Goal: Task Accomplishment & Management: Manage account settings

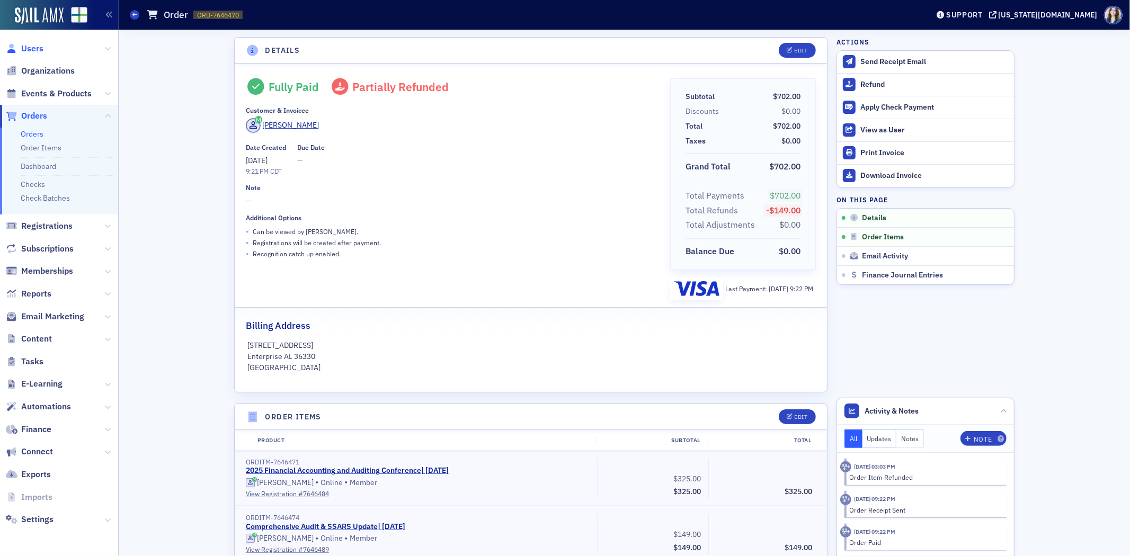
click at [26, 47] on span "Users" at bounding box center [32, 49] width 22 height 12
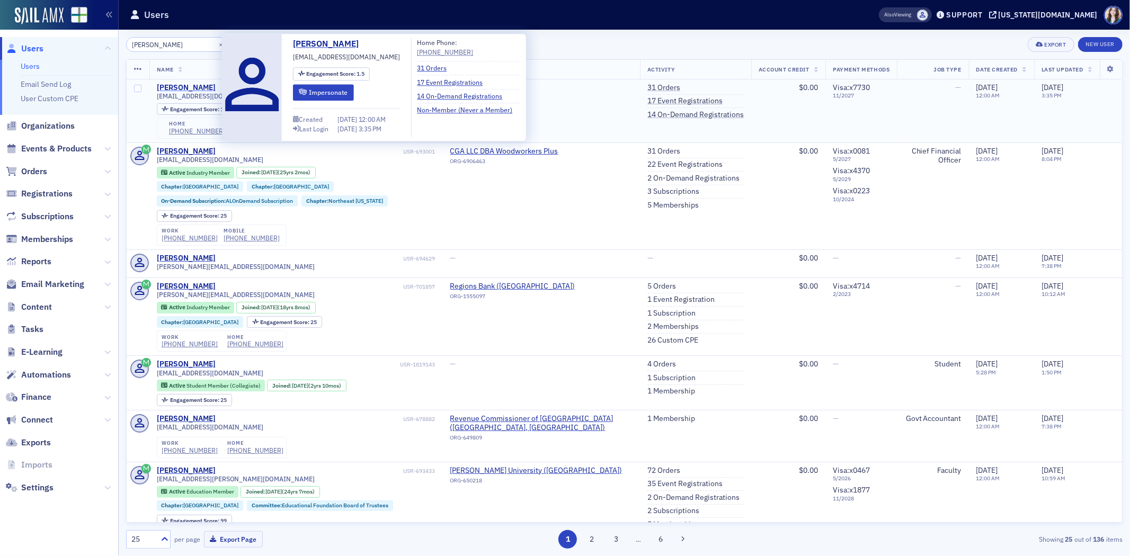
type input "[PERSON_NAME]"
click at [194, 83] on div "[PERSON_NAME]" at bounding box center [186, 88] width 59 height 10
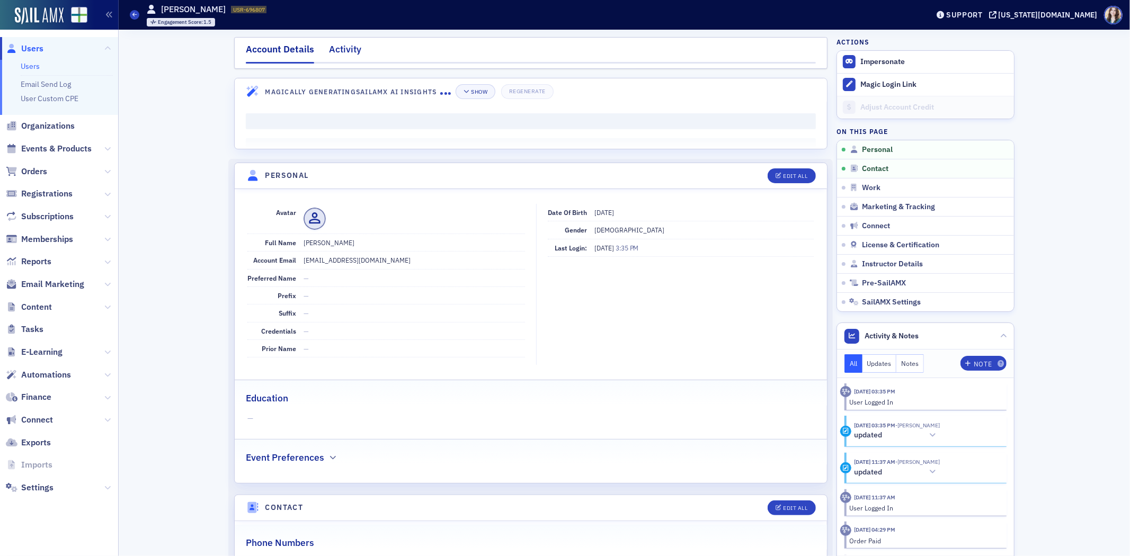
click at [332, 56] on div "Activity" at bounding box center [345, 52] width 32 height 20
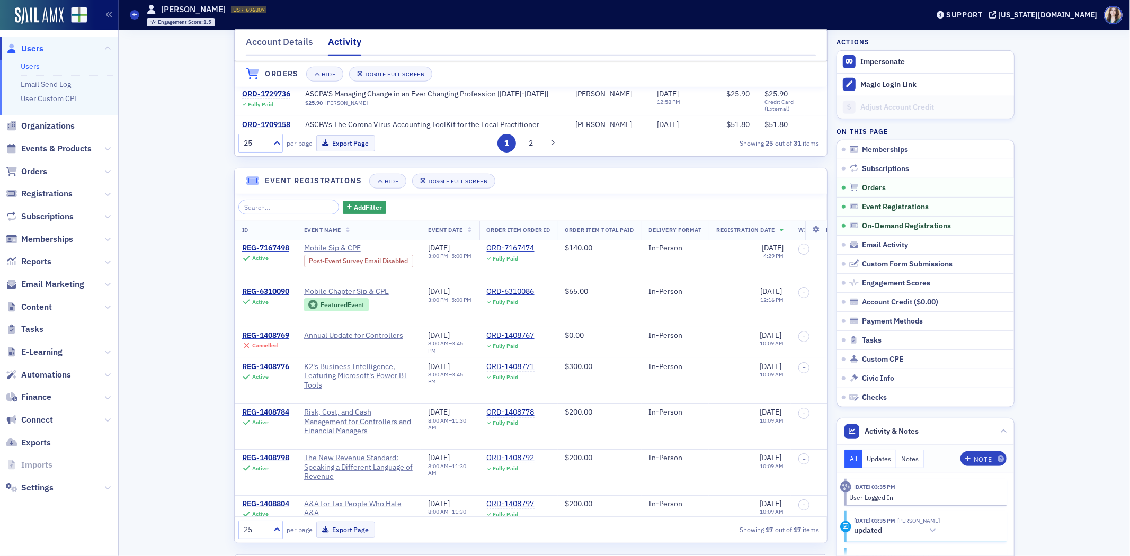
scroll to position [471, 0]
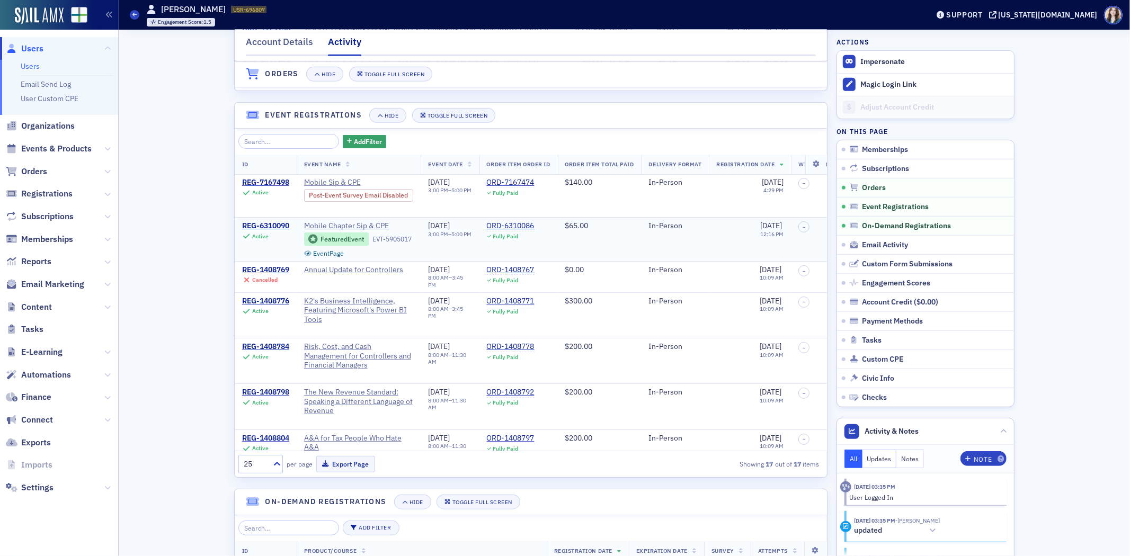
click at [267, 226] on div "REG-6310090" at bounding box center [265, 227] width 47 height 10
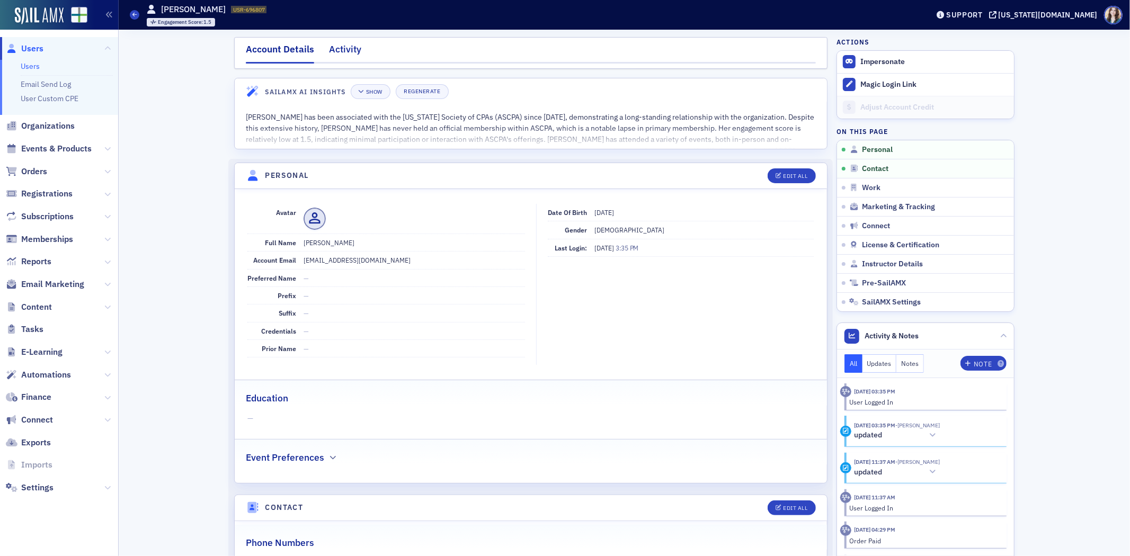
click at [331, 54] on div "Activity" at bounding box center [345, 52] width 32 height 20
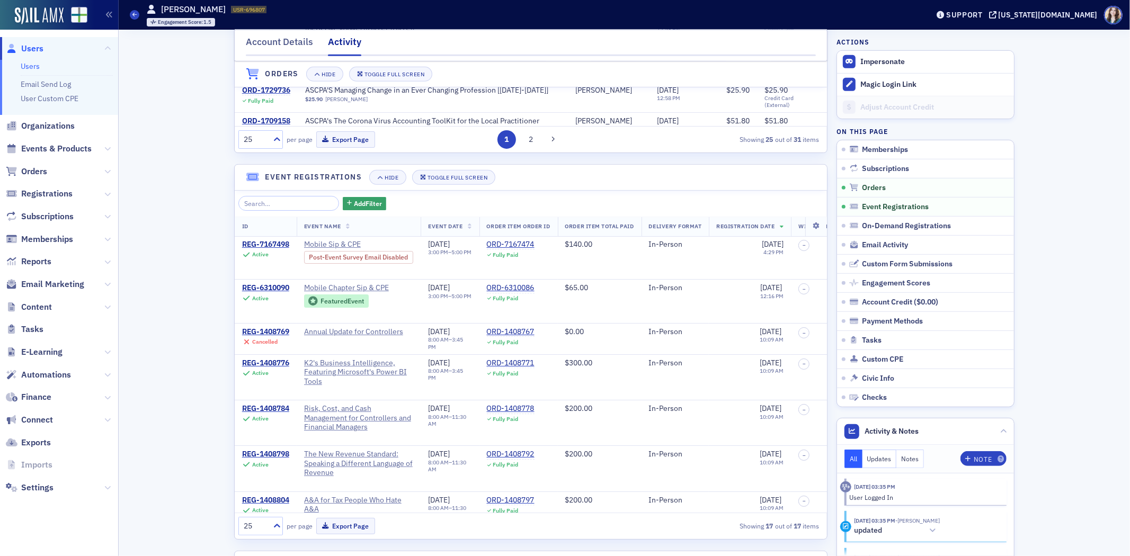
scroll to position [412, 0]
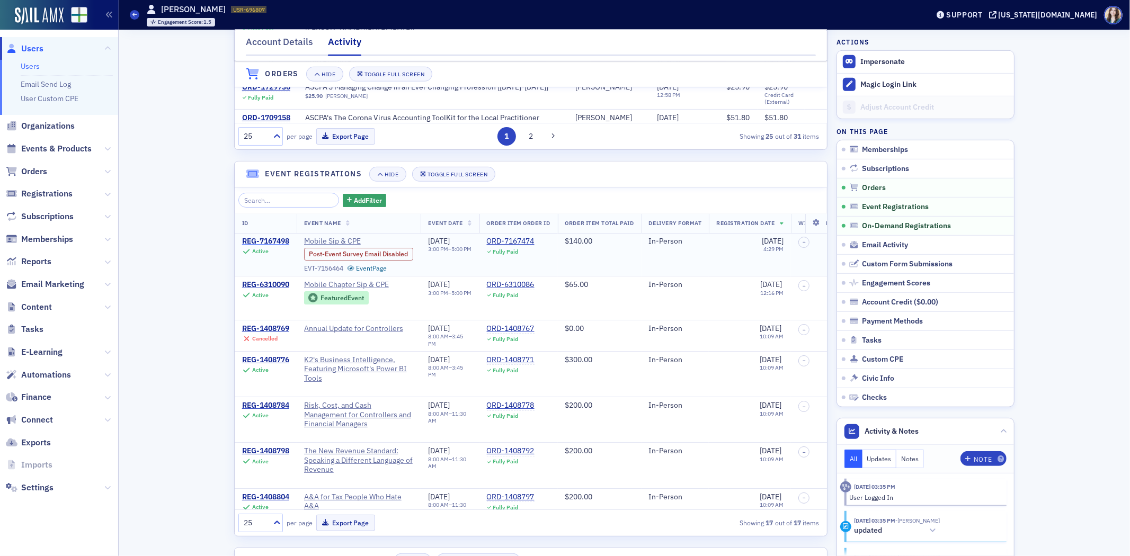
click at [244, 240] on div "REG-7167498" at bounding box center [265, 242] width 47 height 10
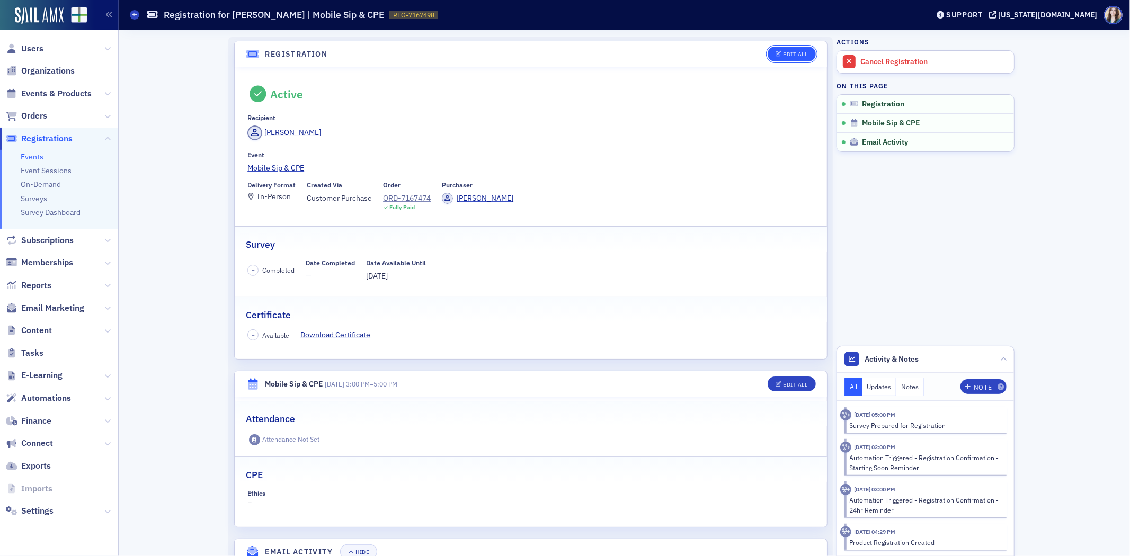
click at [791, 55] on div "Edit All" at bounding box center [796, 54] width 24 height 6
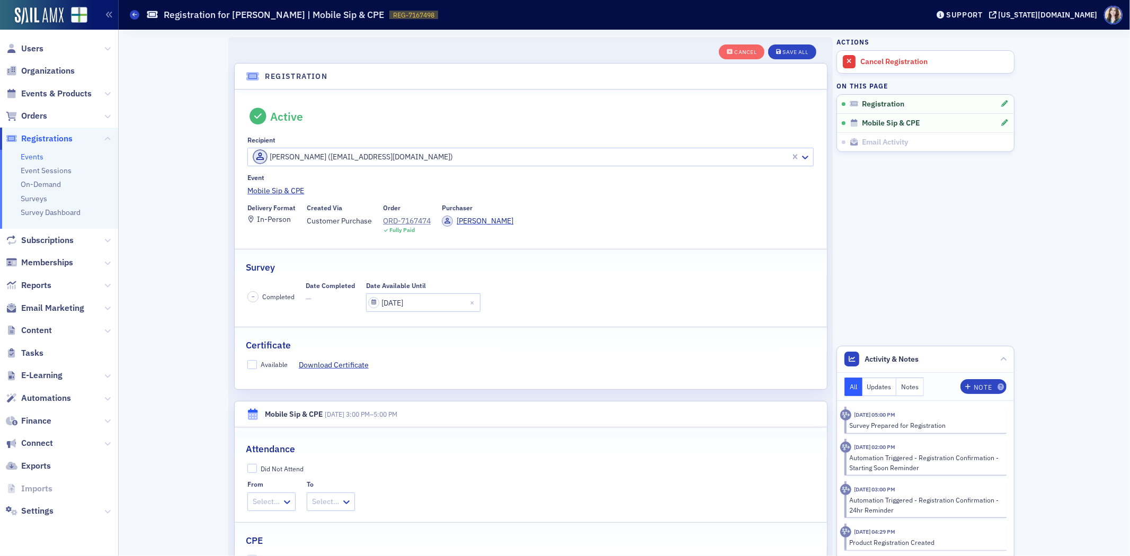
scroll to position [28, 0]
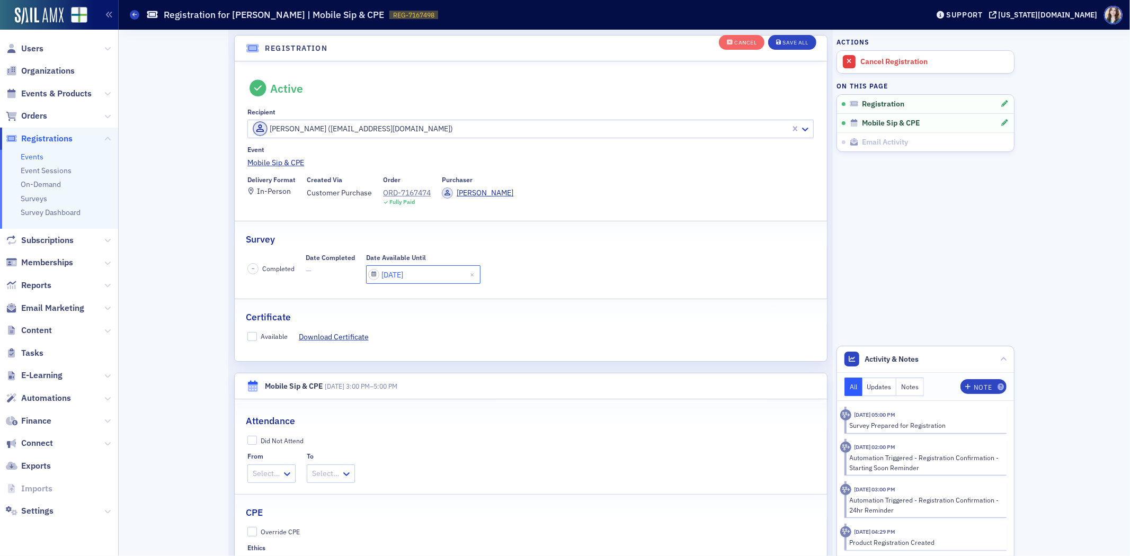
click at [440, 268] on input "[DATE]" at bounding box center [423, 274] width 114 height 19
select select "6"
select select "2025"
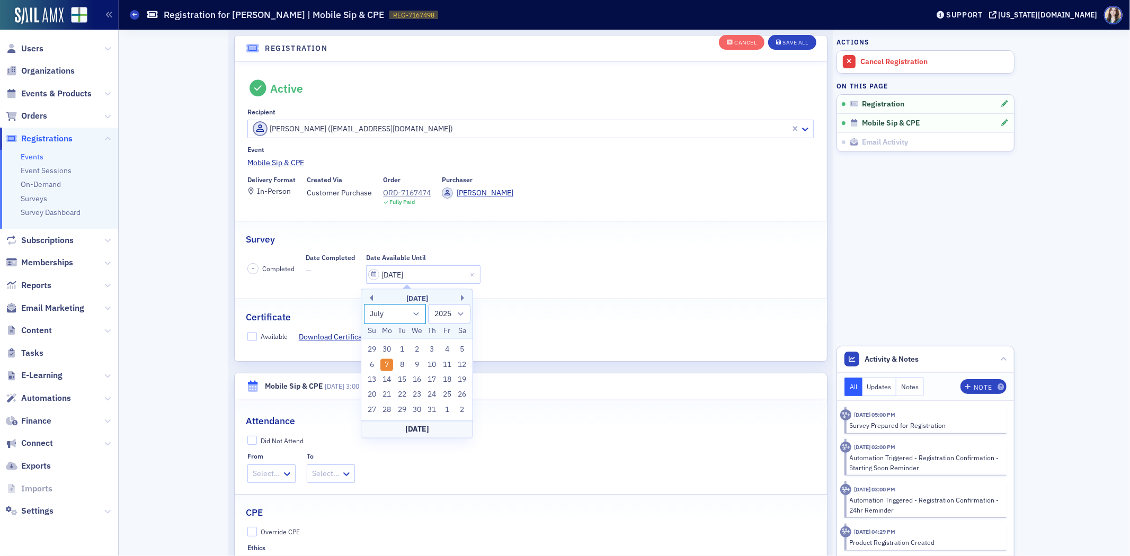
click at [419, 309] on select "January February March April May June July August September October November De…" at bounding box center [395, 314] width 63 height 20
select select "9"
click at [364, 304] on select "January February March April May June July August September October November De…" at bounding box center [395, 314] width 63 height 20
click at [401, 367] on div "7" at bounding box center [402, 365] width 13 height 13
type input "[DATE]"
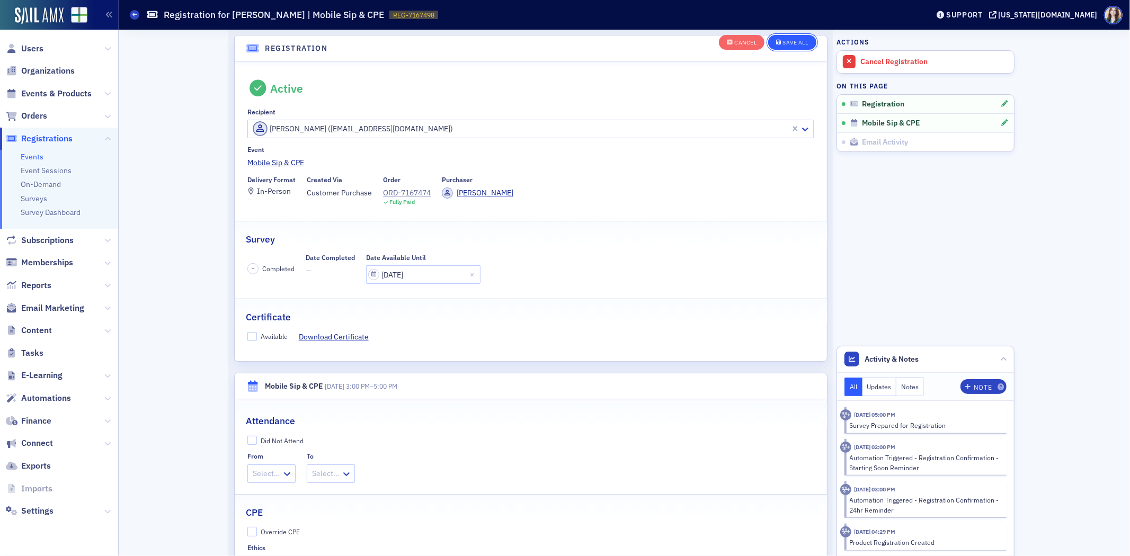
click at [785, 48] on button "Save All" at bounding box center [792, 43] width 48 height 15
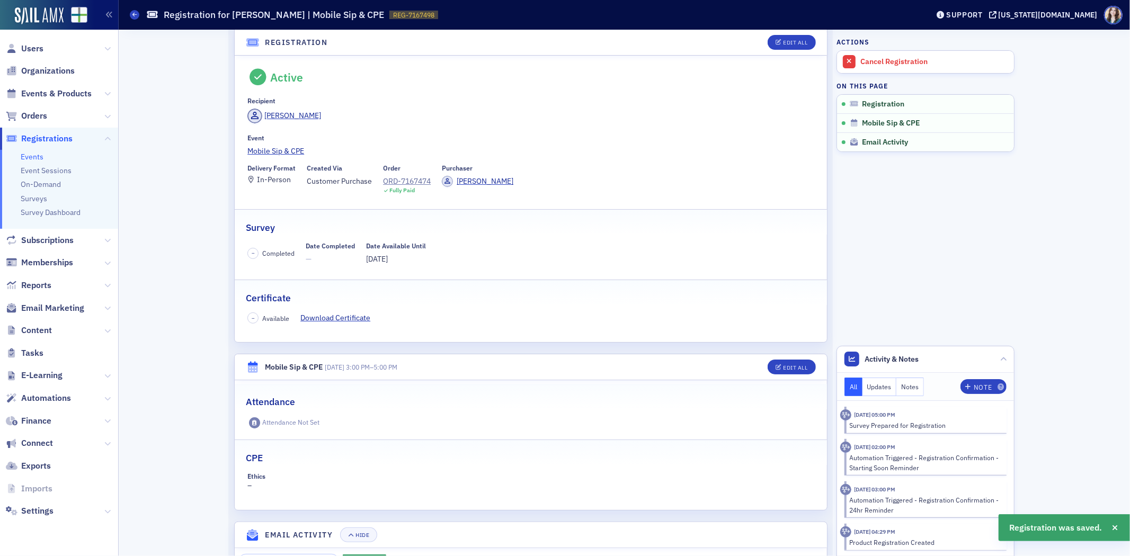
scroll to position [0, 0]
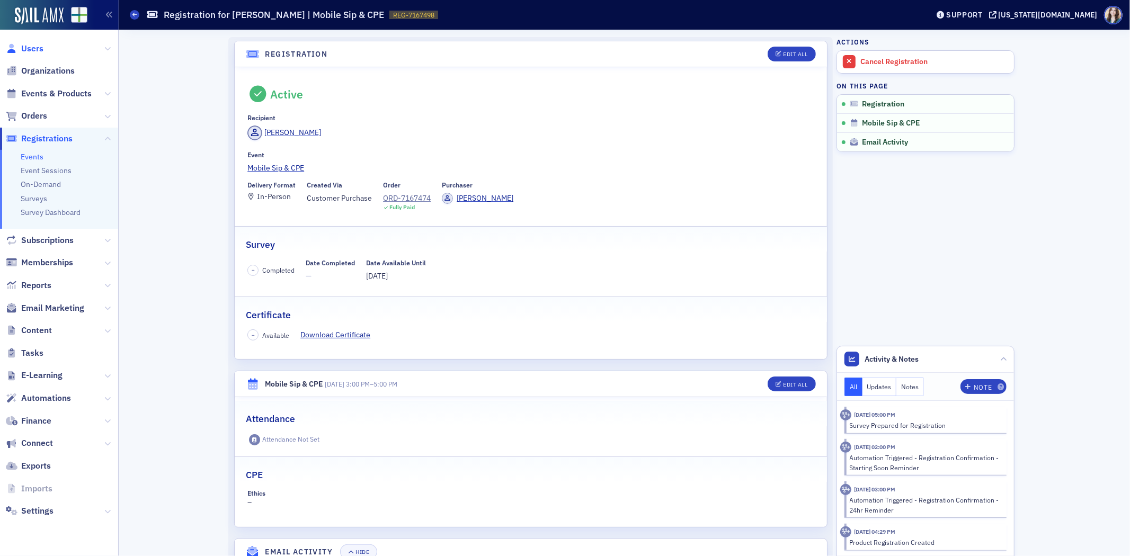
click at [29, 47] on span "Users" at bounding box center [32, 49] width 22 height 12
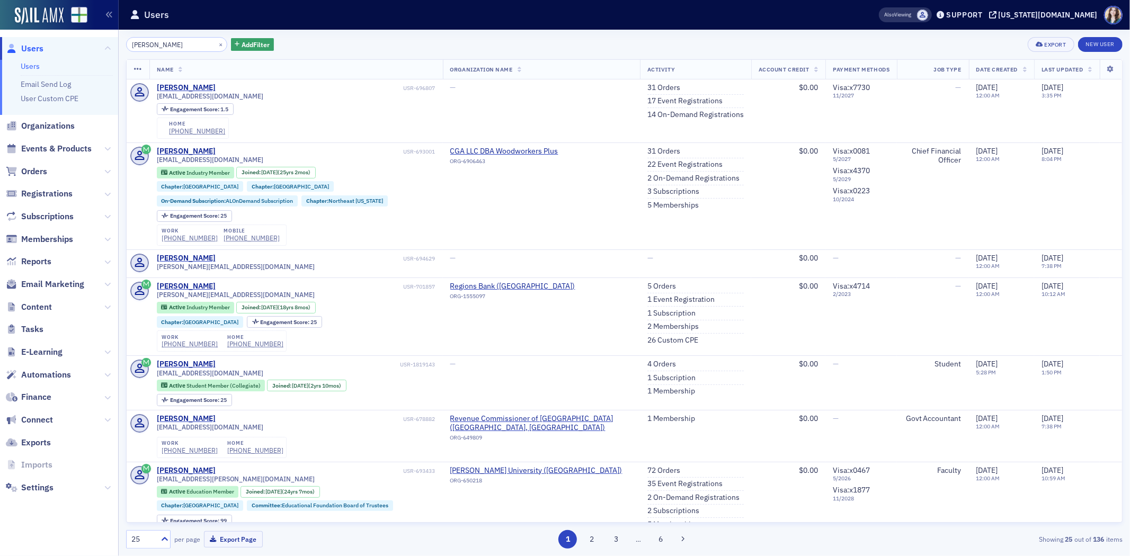
drag, startPoint x: 181, startPoint y: 43, endPoint x: 90, endPoint y: 55, distance: 91.3
click at [90, 55] on div "Users Users Email Send Log User Custom CPE Organizations Events & Products Orde…" at bounding box center [565, 278] width 1130 height 556
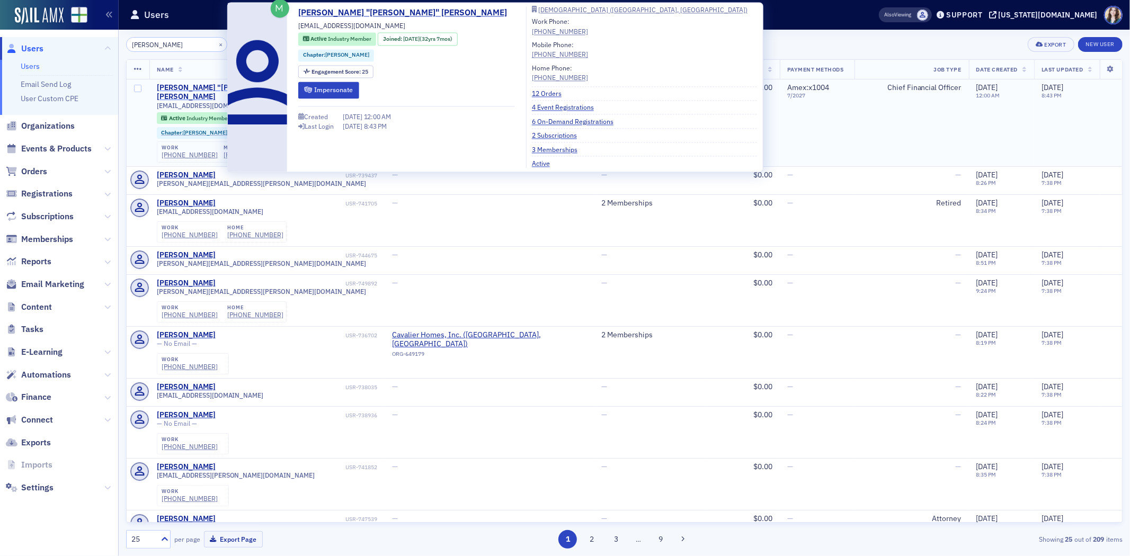
type input "[PERSON_NAME]"
click at [187, 86] on div "[PERSON_NAME] "[PERSON_NAME]" [PERSON_NAME]" at bounding box center [250, 92] width 187 height 19
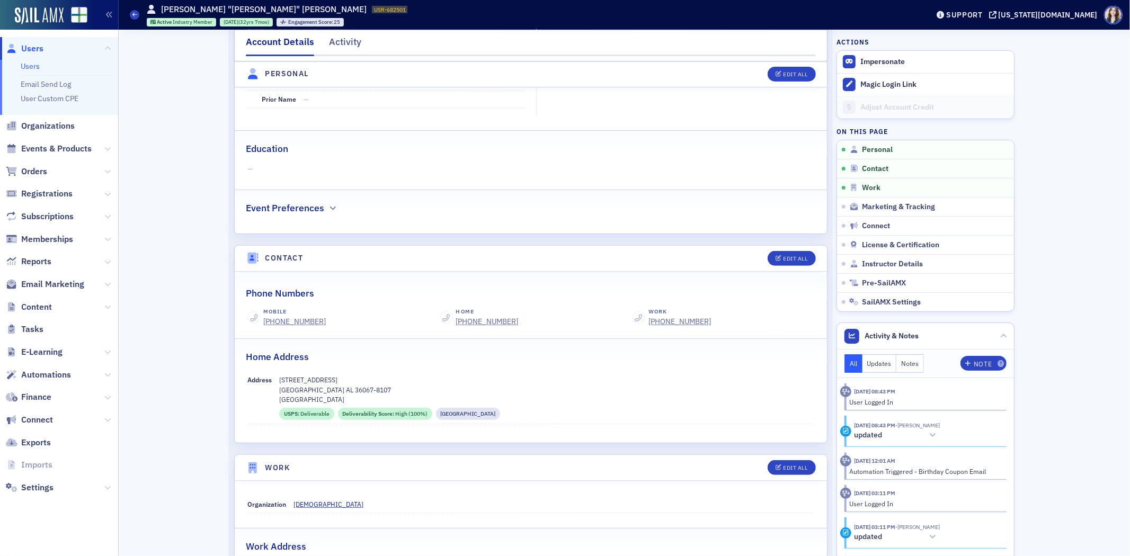
scroll to position [353, 0]
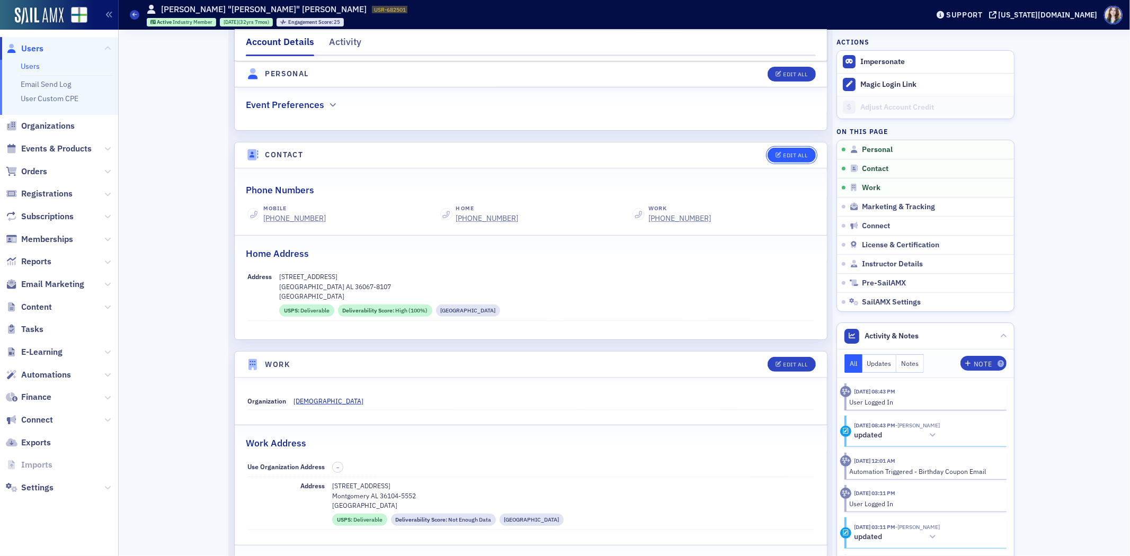
click at [795, 161] on button "Edit All" at bounding box center [792, 155] width 48 height 15
select select "US"
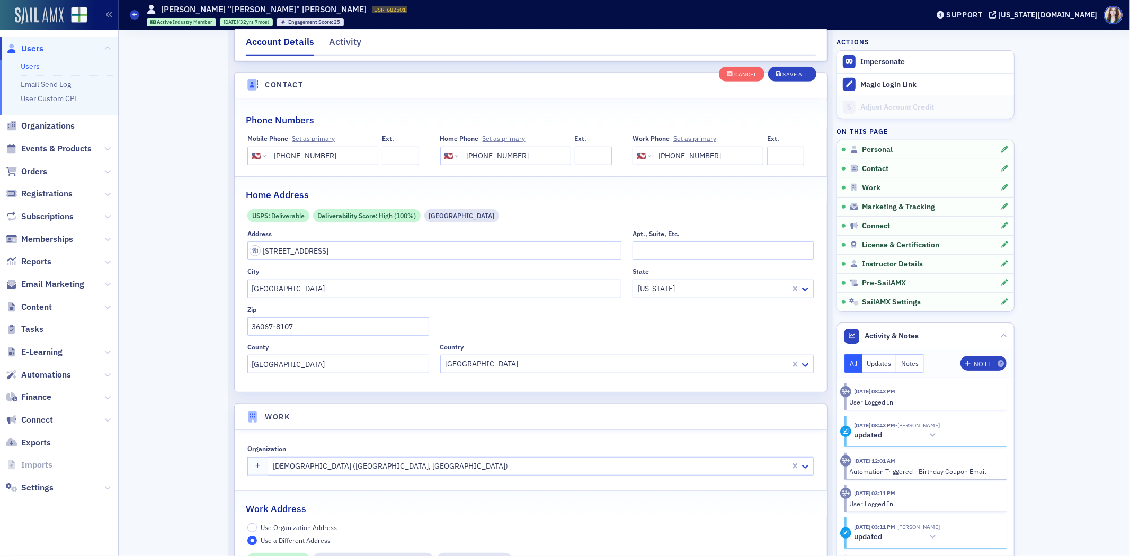
scroll to position [528, 0]
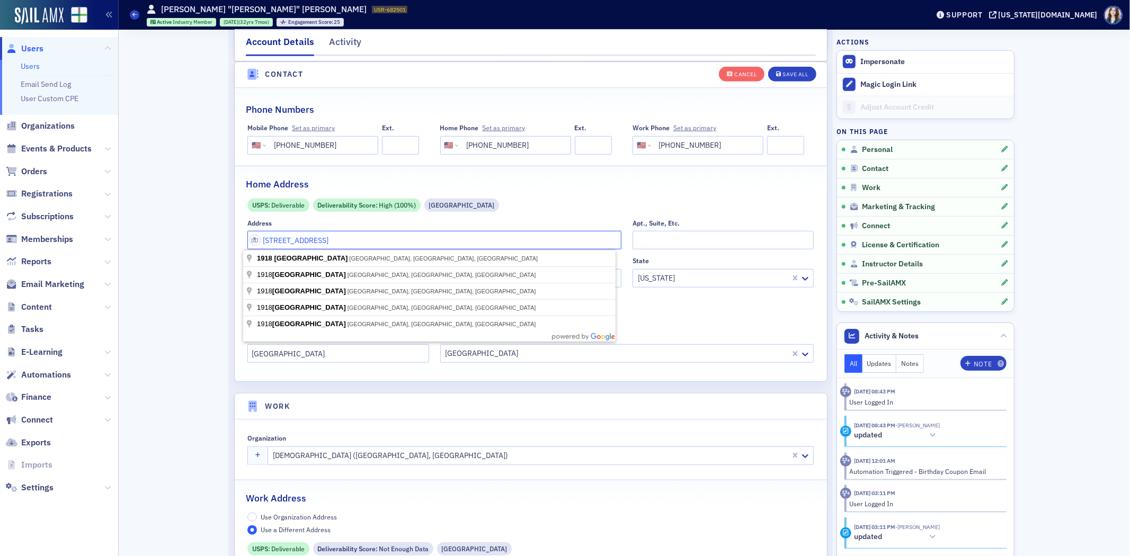
drag, startPoint x: 358, startPoint y: 245, endPoint x: 243, endPoint y: 250, distance: 115.6
click at [243, 250] on body "Users Users Email Send Log User Custom CPE Organizations Events & Products Orde…" at bounding box center [565, 278] width 1130 height 556
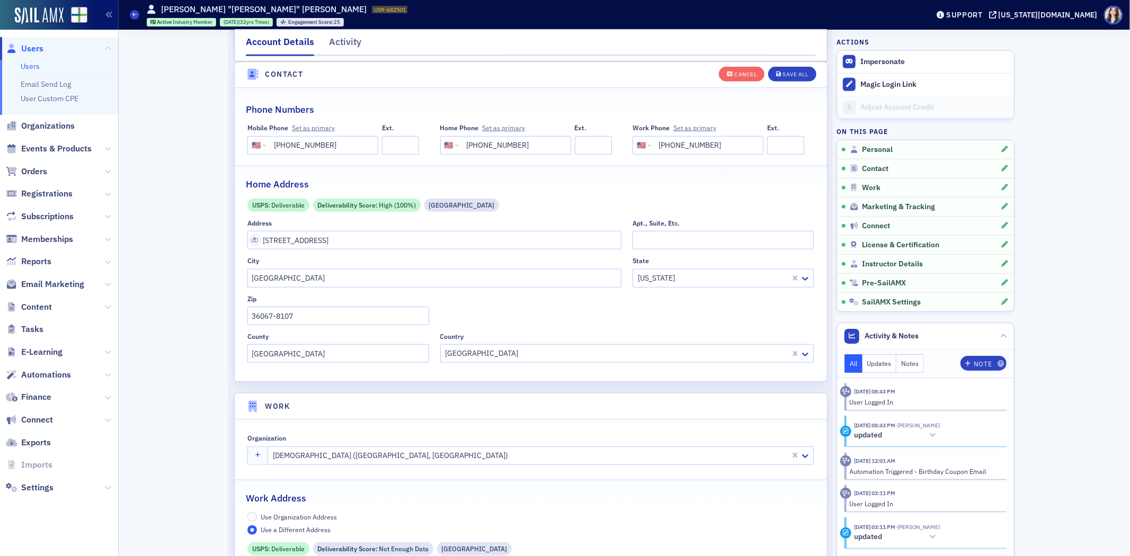
type input "[GEOGRAPHIC_DATA]"
type input "36064"
type input "[GEOGRAPHIC_DATA]"
click at [797, 72] on div "Save All" at bounding box center [795, 75] width 25 height 6
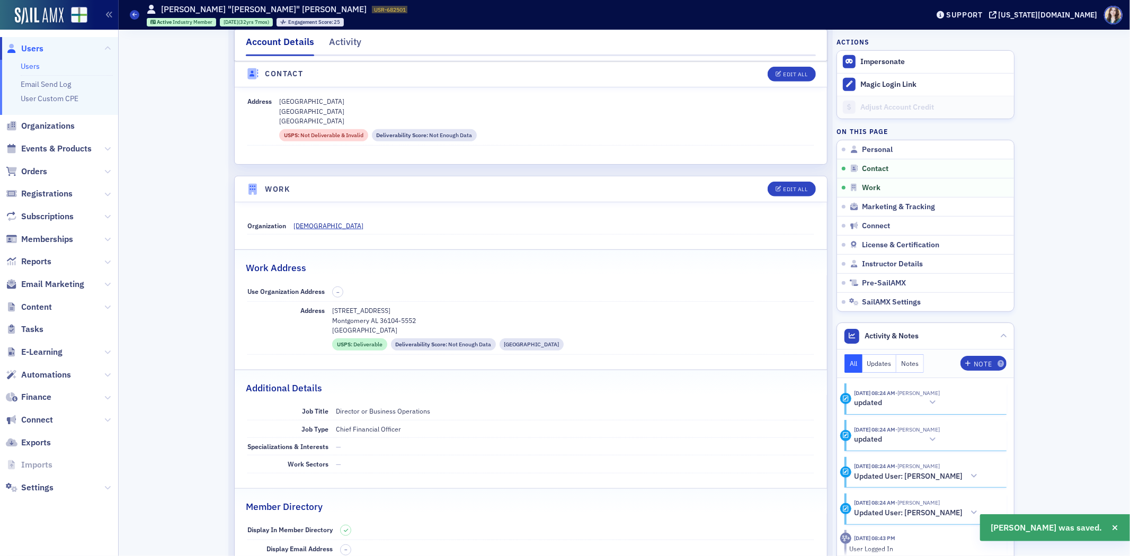
click at [25, 46] on span "Users" at bounding box center [32, 49] width 22 height 12
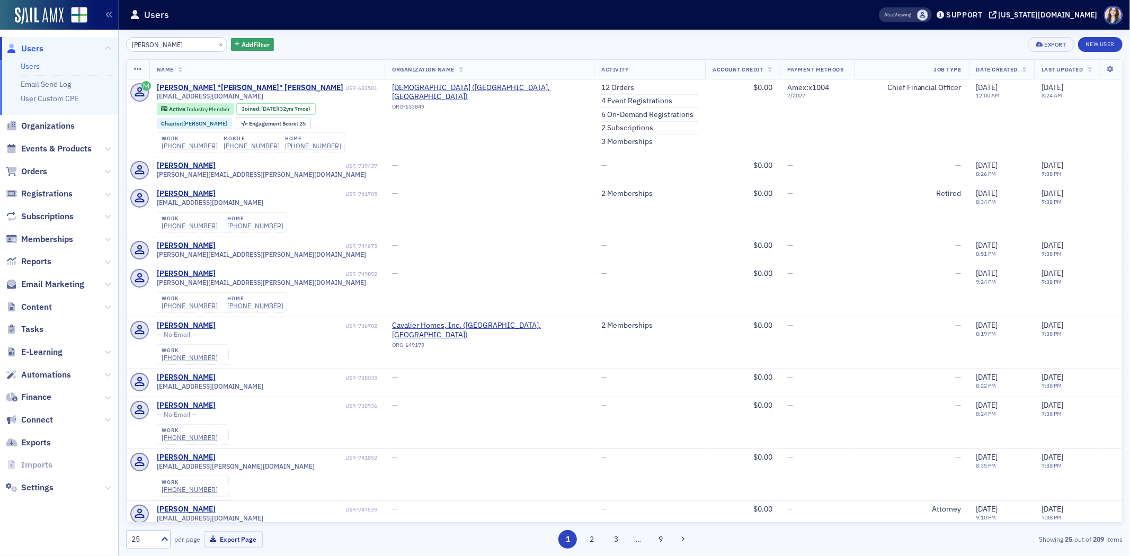
drag, startPoint x: 171, startPoint y: 41, endPoint x: 94, endPoint y: 54, distance: 77.9
click at [94, 54] on div "Users Users Email Send Log User Custom CPE Organizations Events & Products Orde…" at bounding box center [565, 278] width 1130 height 556
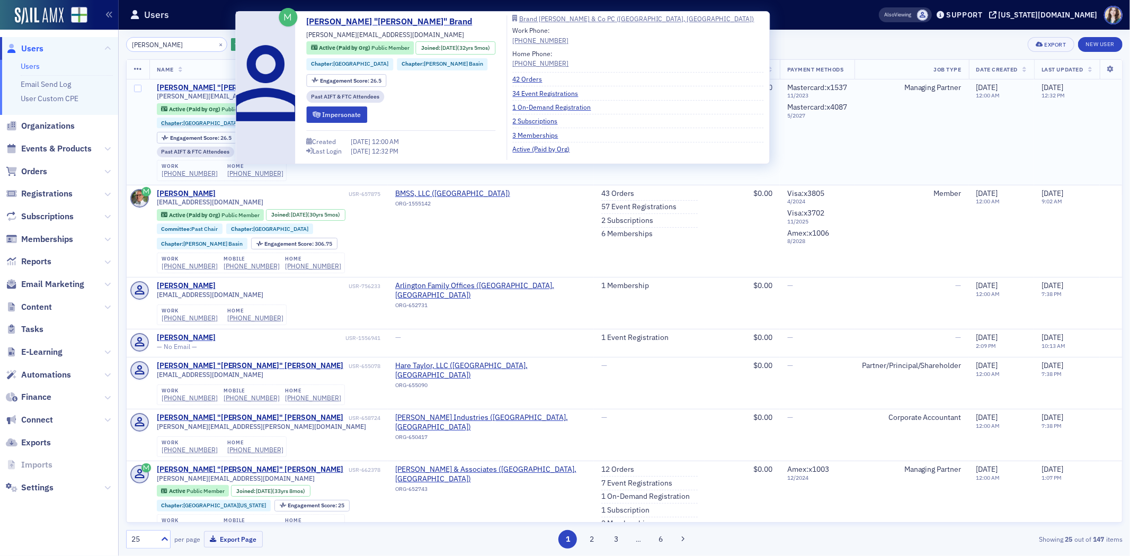
type input "[PERSON_NAME]"
click at [211, 84] on div "[PERSON_NAME] "[PERSON_NAME]" Brand" at bounding box center [231, 88] width 149 height 10
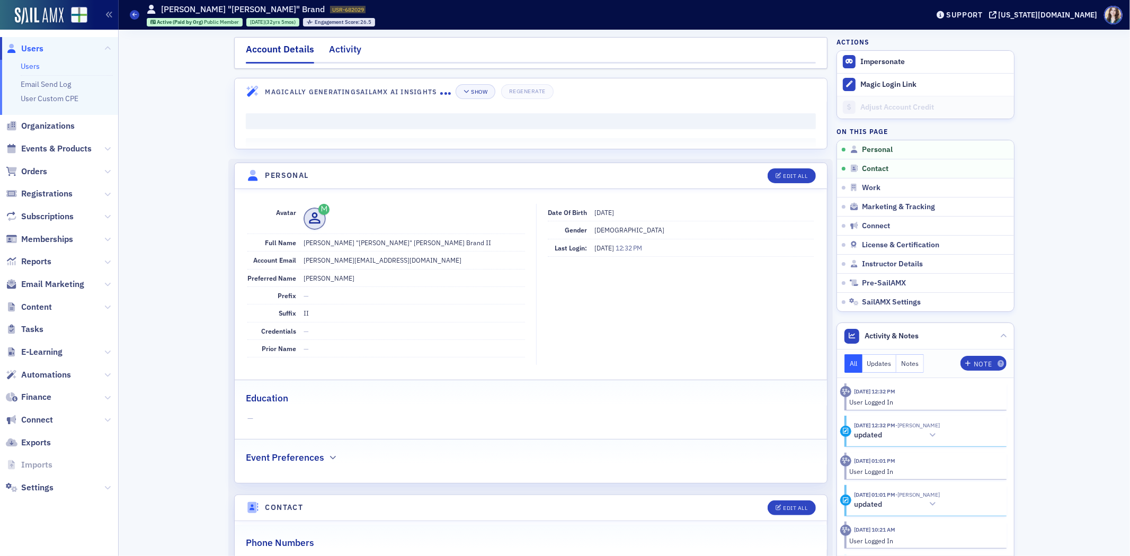
click at [330, 46] on div "Activity" at bounding box center [345, 52] width 32 height 20
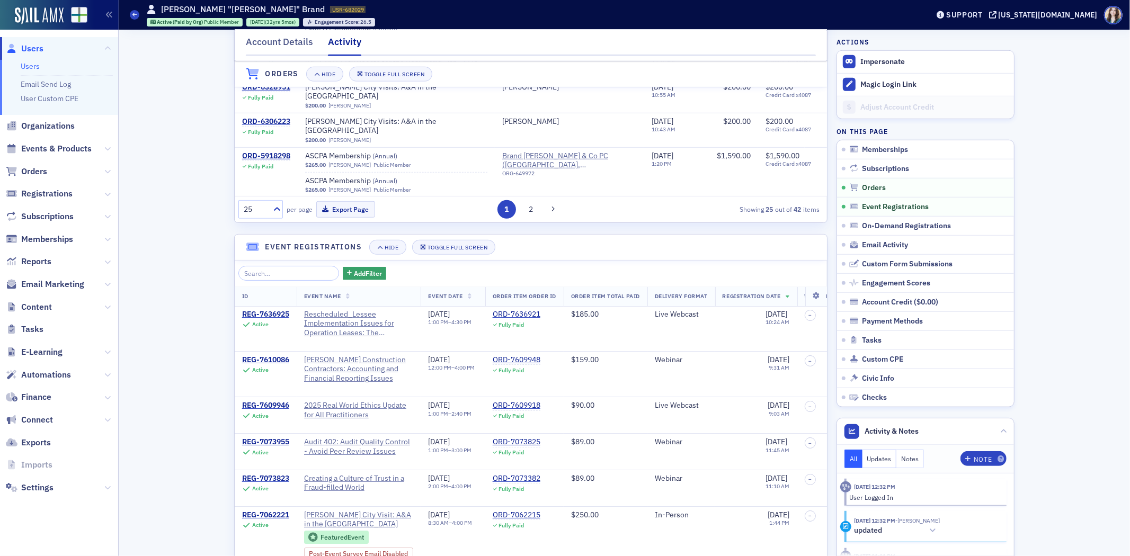
scroll to position [765, 0]
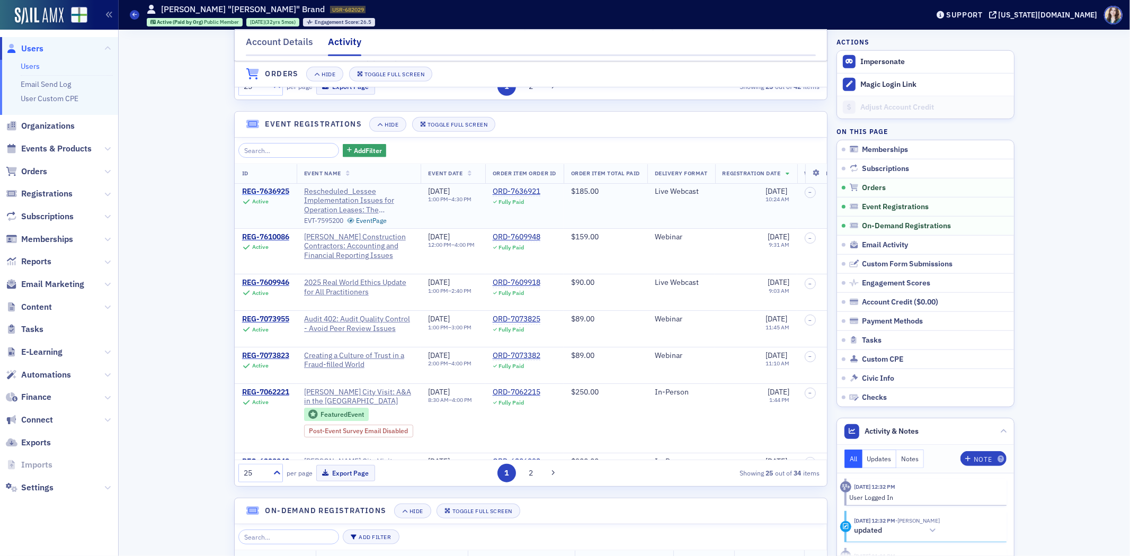
click at [271, 197] on div "REG-7636925" at bounding box center [265, 192] width 47 height 10
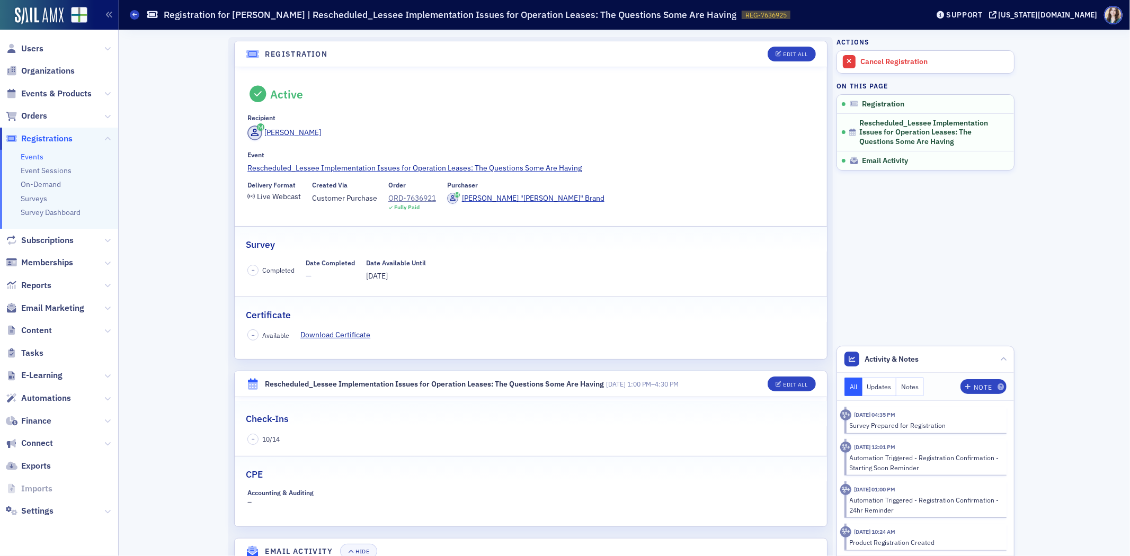
click at [252, 439] on span "–" at bounding box center [252, 439] width 11 height 11
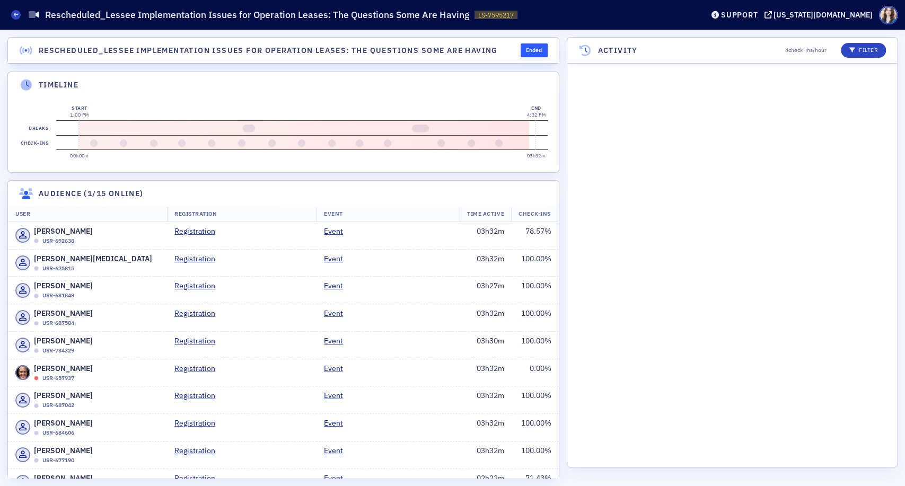
scroll to position [4133, 0]
